Goal: Navigation & Orientation: Go to known website

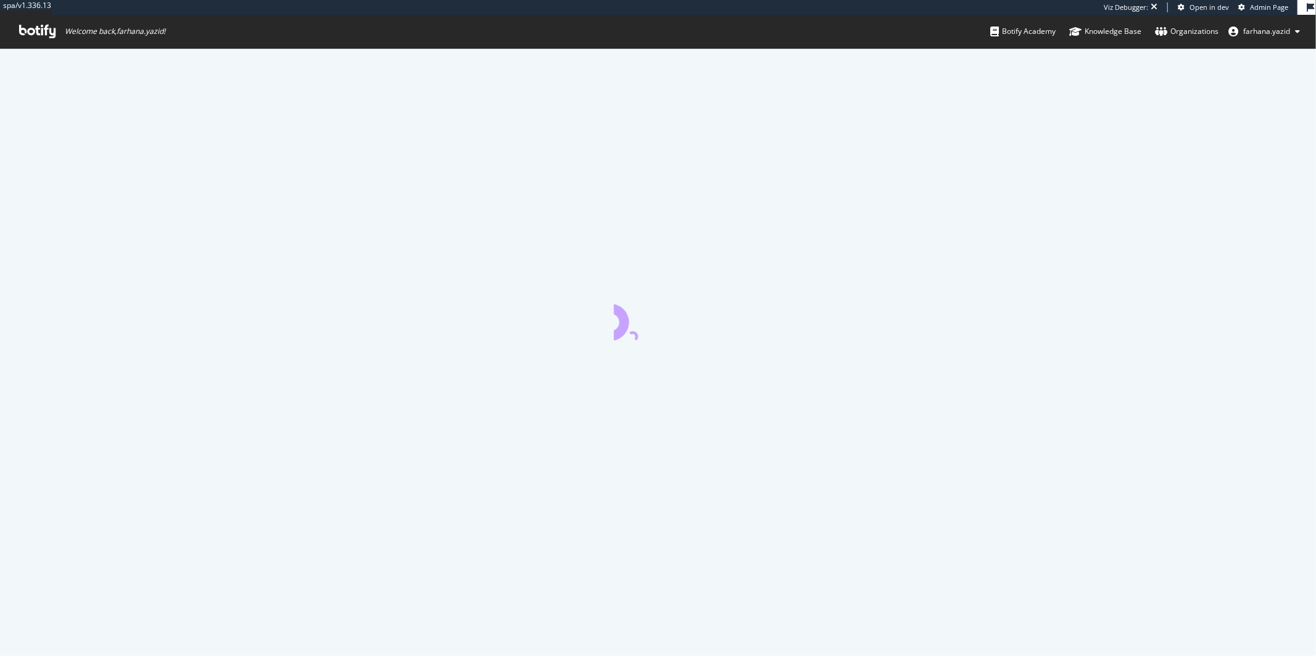
click at [483, 471] on div at bounding box center [658, 352] width 1316 height 608
